Goal: Task Accomplishment & Management: Complete application form

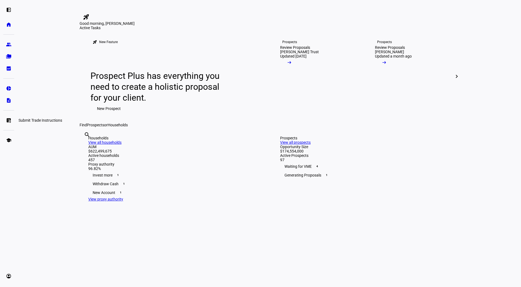
click at [9, 123] on eth-mat-symbol "list_alt_add" at bounding box center [8, 119] width 5 height 5
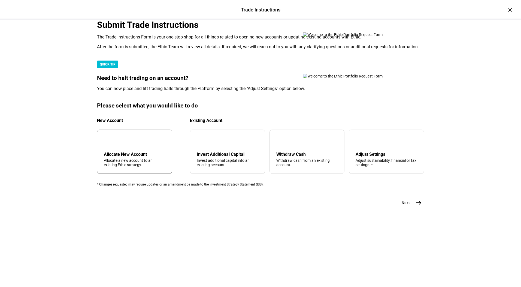
click at [141, 174] on div "add Allocate New Account Allocate a new account to an existing Ethic strategy." at bounding box center [134, 151] width 75 height 44
click at [277, 144] on mat-icon "arrow_upward" at bounding box center [280, 140] width 7 height 7
click at [415, 206] on mat-icon "east" at bounding box center [418, 202] width 7 height 7
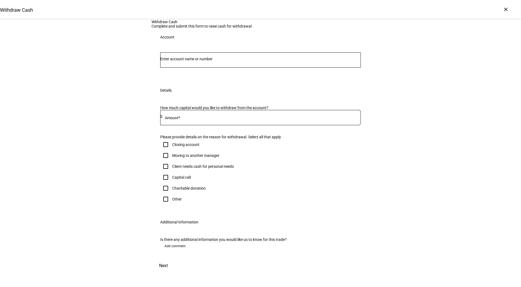
click at [250, 61] on input "Number" at bounding box center [260, 59] width 201 height 4
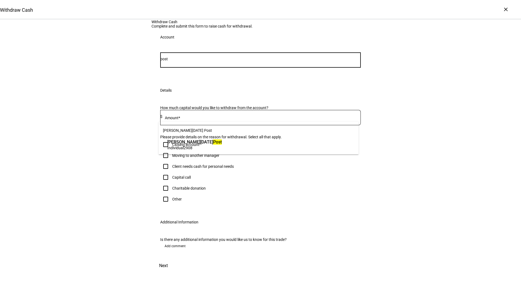
type input "post"
click at [222, 148] on span "Individual 2908" at bounding box center [194, 147] width 54 height 5
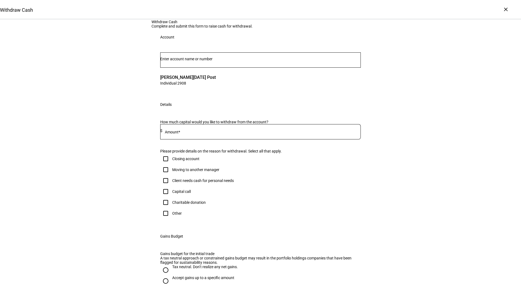
click at [199, 139] on div at bounding box center [261, 131] width 198 height 15
type input "30,000"
click at [179, 183] on div "Client needs cash for personal needs" at bounding box center [203, 180] width 62 height 4
click at [171, 186] on input "Client needs cash for personal needs" at bounding box center [165, 180] width 11 height 11
checkbox input "true"
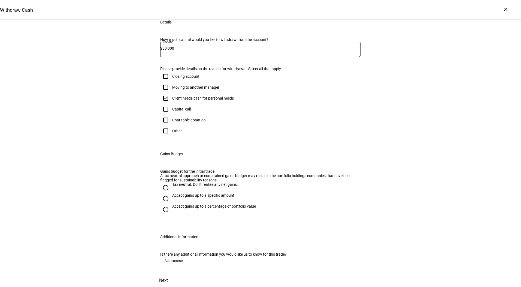
click at [177, 197] on div "Accept gains up to a specific amount" at bounding box center [203, 195] width 62 height 4
click at [171, 204] on input "Accept gains up to a specific amount" at bounding box center [165, 198] width 11 height 11
radio input "true"
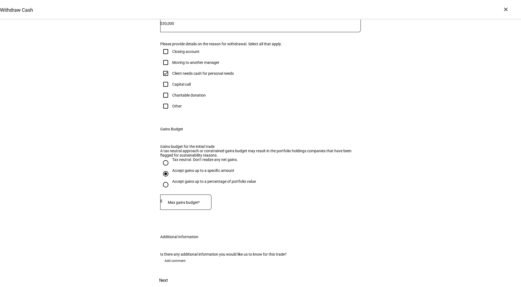
scroll to position [160, 0]
click at [173, 204] on mat-label "Max gains budget*" at bounding box center [184, 202] width 32 height 4
type input "20,000"
click at [168, 274] on span "Next" at bounding box center [163, 280] width 9 height 13
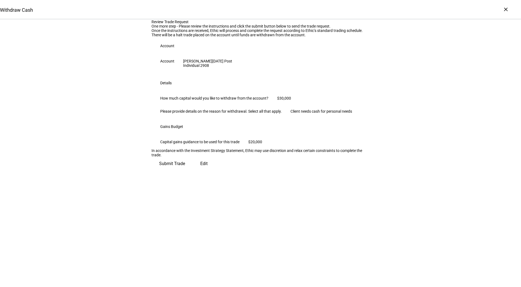
scroll to position [0, 0]
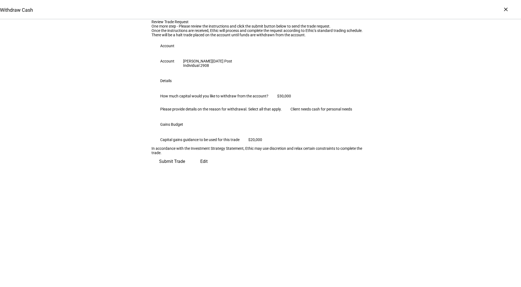
click at [185, 168] on span "Submit Trade" at bounding box center [172, 161] width 26 height 13
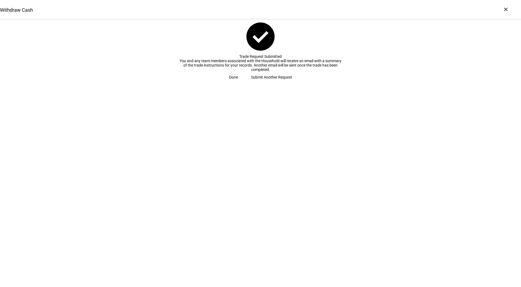
click at [238, 83] on span "Done" at bounding box center [233, 77] width 9 height 11
